Goal: Task Accomplishment & Management: Complete application form

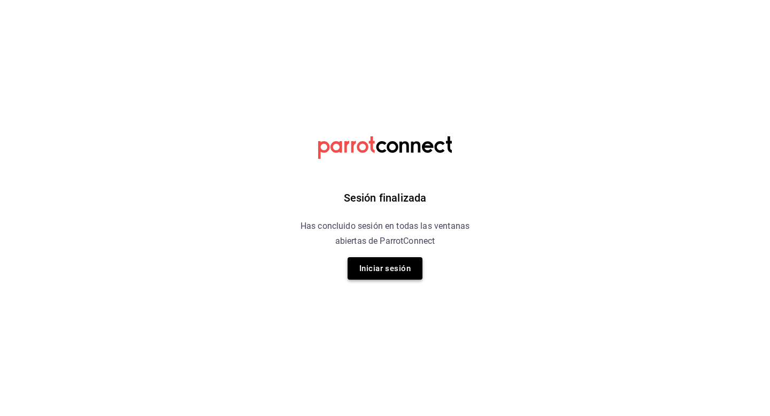
click at [375, 268] on button "Iniciar sesión" at bounding box center [385, 268] width 75 height 22
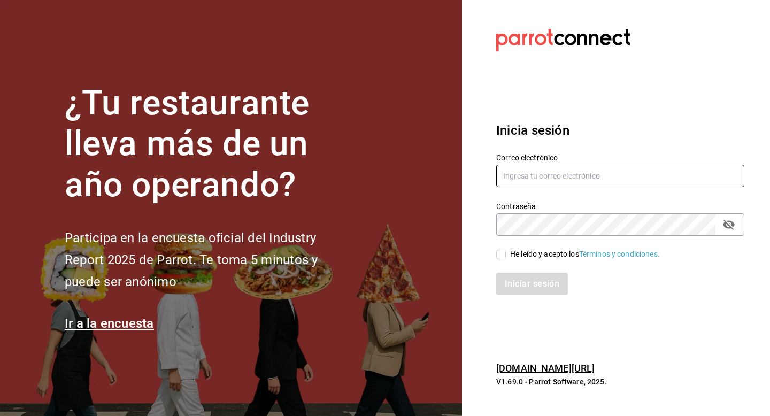
click at [525, 174] on input "text" at bounding box center [620, 176] width 248 height 22
paste input "[EMAIL_ADDRESS][PERSON_NAME][DOMAIN_NAME]"
type input "[EMAIL_ADDRESS][PERSON_NAME][DOMAIN_NAME]"
click at [505, 250] on input "He leído y acepto los Términos y condiciones." at bounding box center [501, 255] width 10 height 10
checkbox input "true"
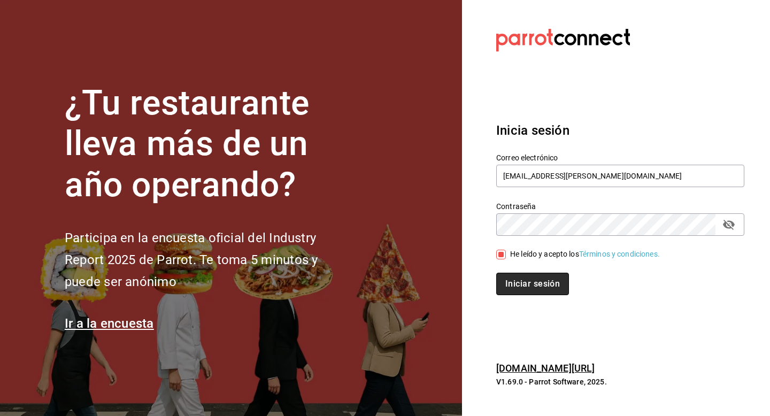
click at [517, 281] on button "Iniciar sesión" at bounding box center [532, 284] width 73 height 22
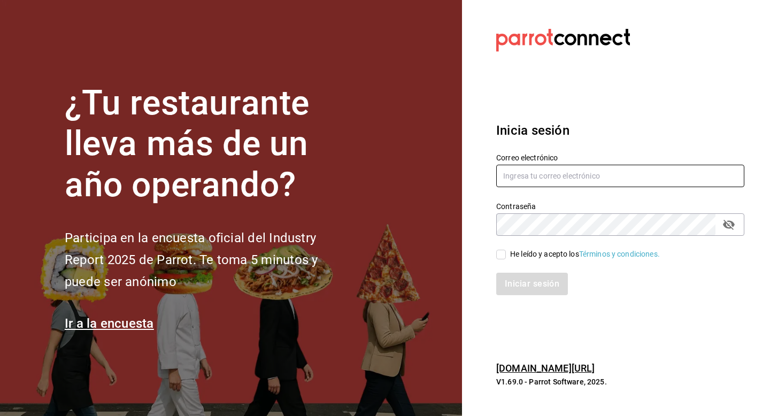
click at [562, 174] on input "text" at bounding box center [620, 176] width 248 height 22
click at [544, 179] on input "text" at bounding box center [620, 176] width 248 height 22
paste input "[EMAIL_ADDRESS][PERSON_NAME][DOMAIN_NAME]"
type input "[EMAIL_ADDRESS][PERSON_NAME][DOMAIN_NAME]"
click at [575, 212] on div "Contraseña Contraseña" at bounding box center [620, 219] width 248 height 34
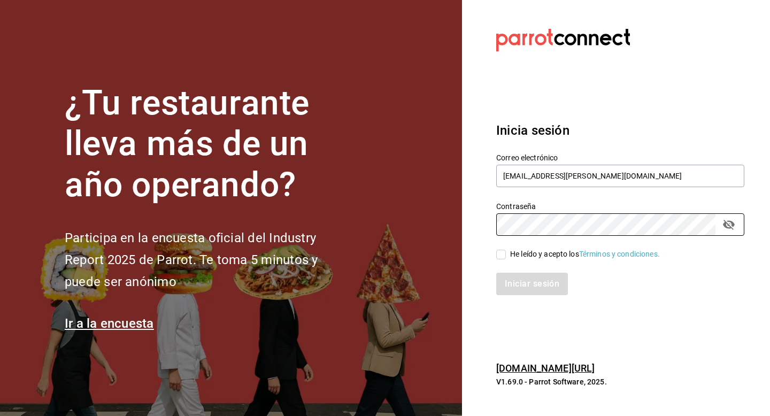
click at [508, 252] on span "He leído y acepto los Términos y condiciones." at bounding box center [583, 254] width 154 height 11
click at [506, 252] on input "He leído y acepto los Términos y condiciones." at bounding box center [501, 255] width 10 height 10
checkbox input "true"
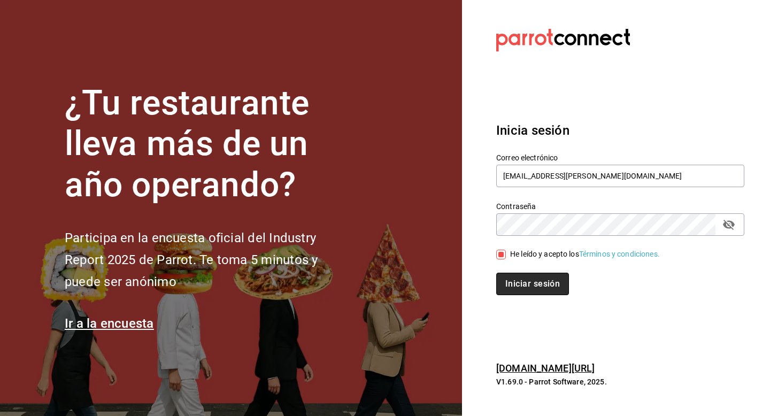
click at [522, 281] on button "Iniciar sesión" at bounding box center [532, 284] width 73 height 22
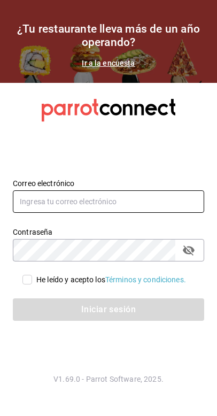
click at [141, 212] on input "text" at bounding box center [108, 201] width 191 height 22
paste input "[EMAIL_ADDRESS][PERSON_NAME][DOMAIN_NAME]"
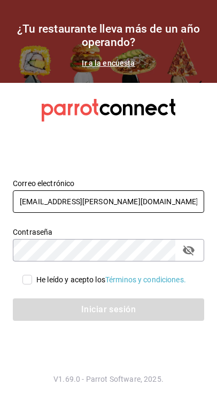
type input "[EMAIL_ADDRESS][PERSON_NAME][DOMAIN_NAME]"
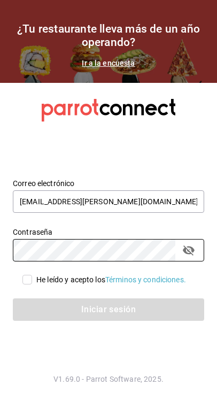
click at [54, 274] on div "He leído y acepto los Términos y condiciones." at bounding box center [111, 279] width 150 height 11
click at [32, 275] on input "He leído y acepto los Términos y condiciones." at bounding box center [27, 280] width 10 height 10
checkbox input "true"
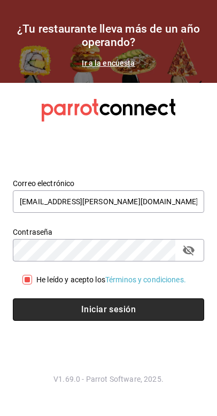
click at [78, 305] on button "Iniciar sesión" at bounding box center [108, 309] width 191 height 22
